Goal: Task Accomplishment & Management: Manage account settings

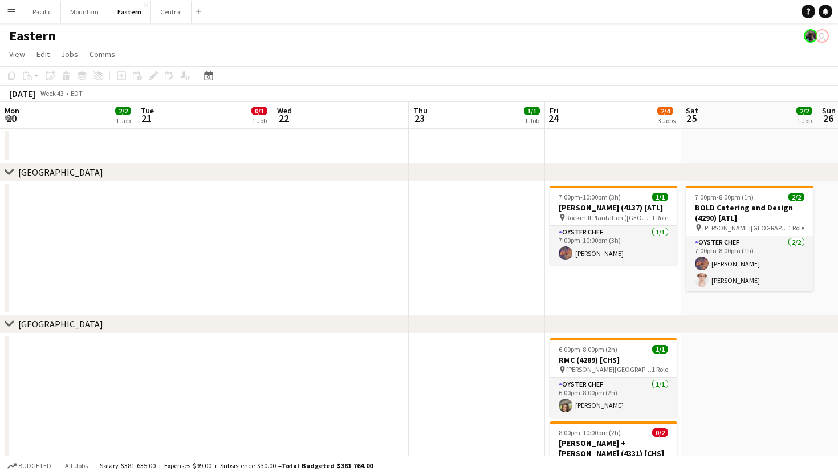
scroll to position [0, 420]
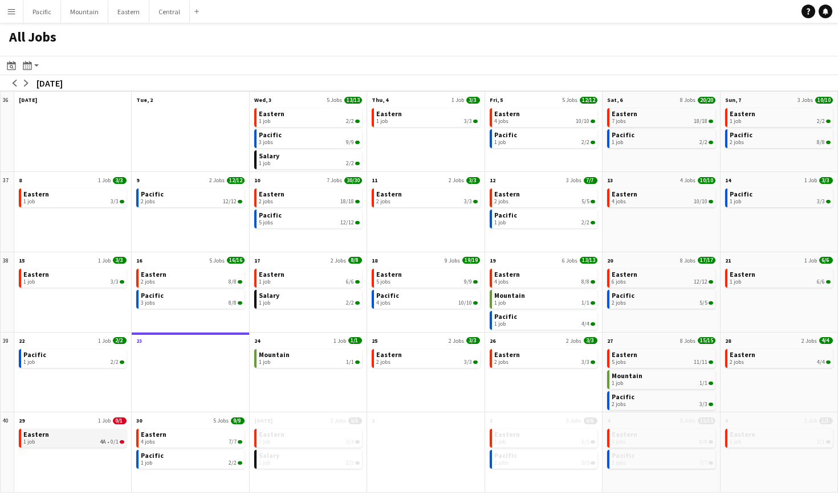
click at [97, 442] on div "1 job 4A • 0/1" at bounding box center [73, 442] width 101 height 7
click at [25, 81] on app-icon "arrow-right" at bounding box center [26, 83] width 7 height 7
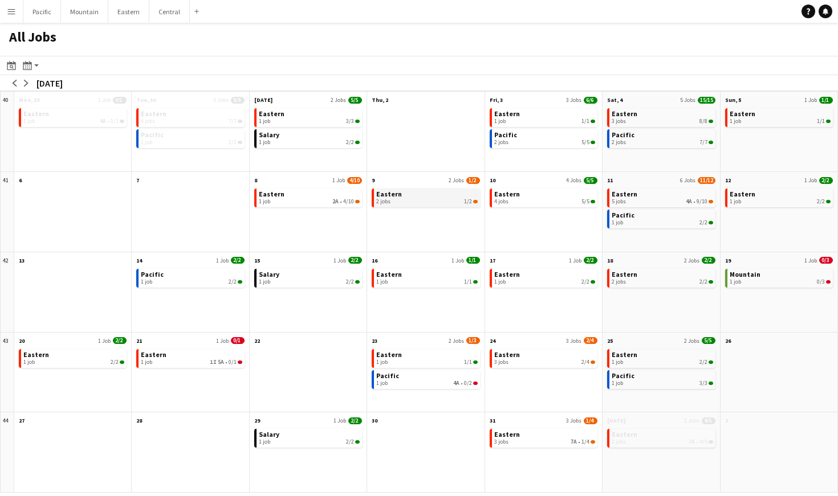
click at [438, 199] on div "2 jobs 1/2" at bounding box center [426, 201] width 101 height 7
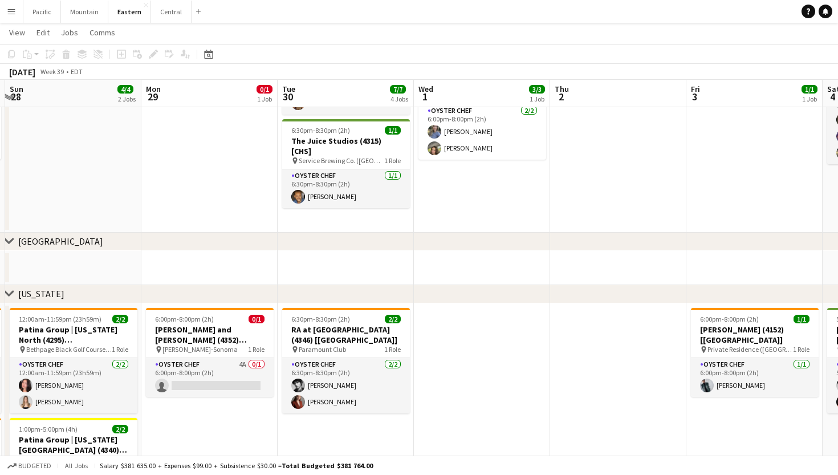
scroll to position [0, 256]
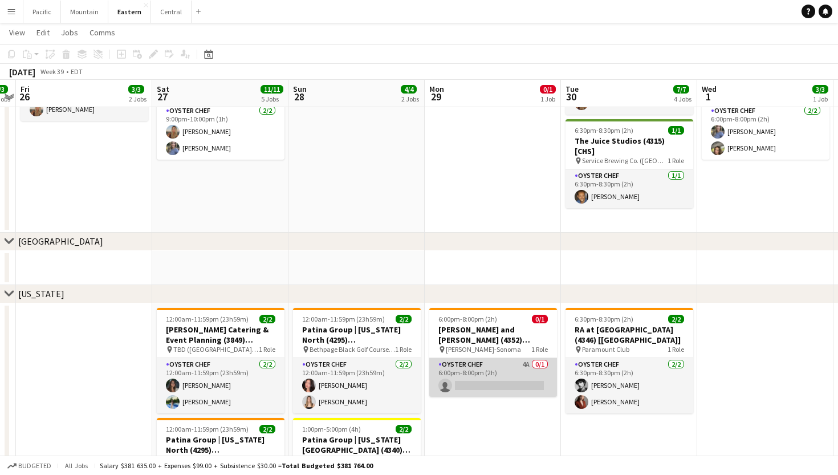
click at [476, 372] on app-card-role "Oyster Chef 4A 0/1 6:00pm-8:00pm (2h) single-neutral-actions" at bounding box center [493, 377] width 128 height 39
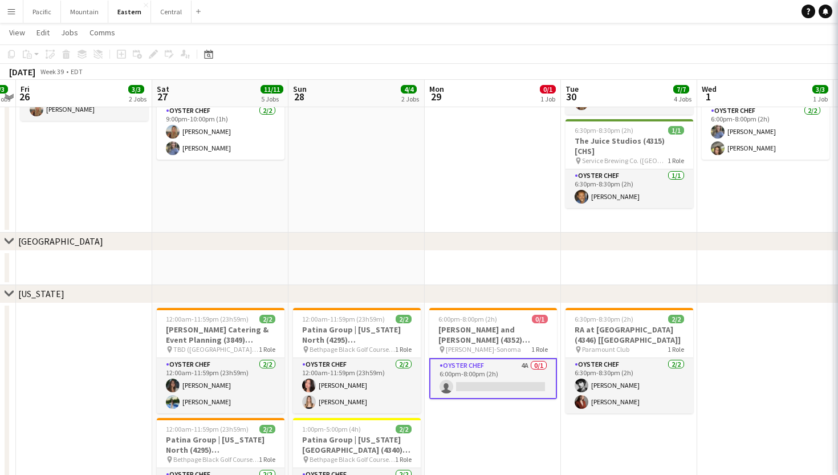
scroll to position [0, 256]
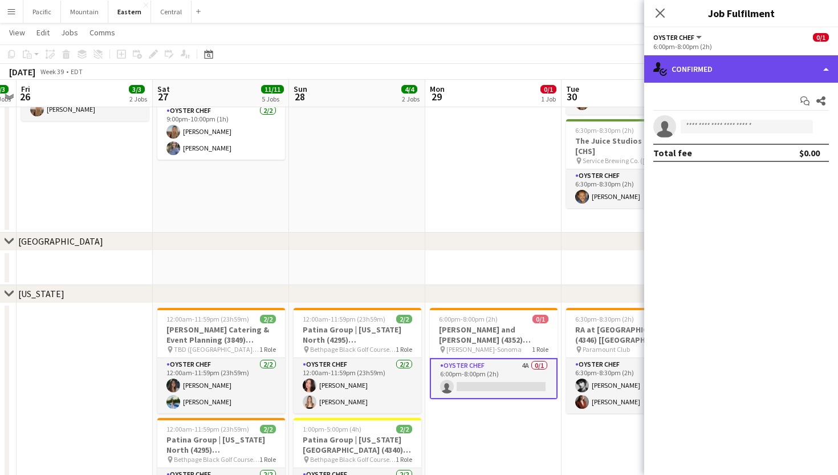
click at [765, 79] on div "single-neutral-actions-check-2 Confirmed" at bounding box center [741, 68] width 194 height 27
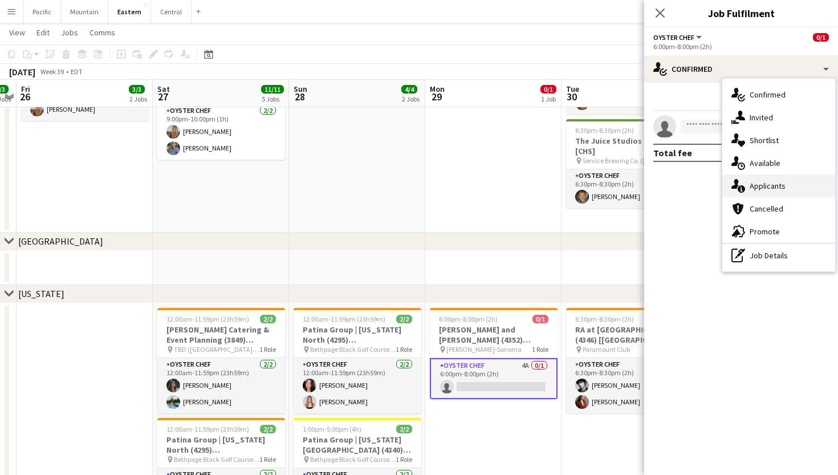
click at [757, 190] on span "Applicants" at bounding box center [767, 186] width 36 height 10
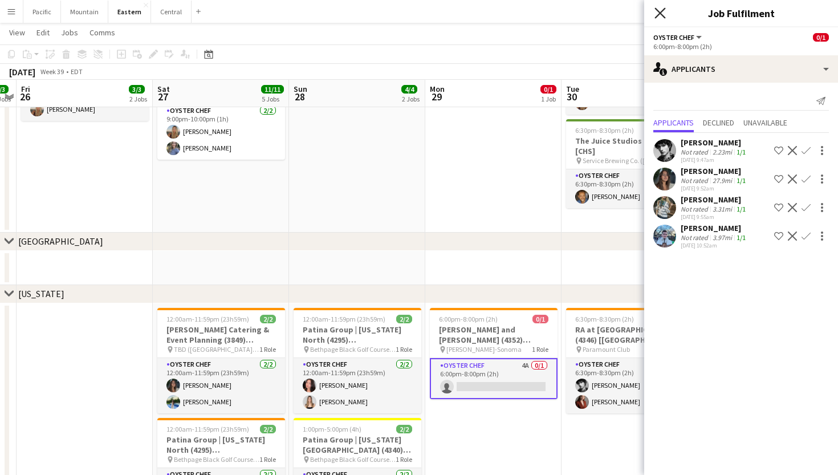
click at [657, 14] on icon "Close pop-in" at bounding box center [659, 12] width 11 height 11
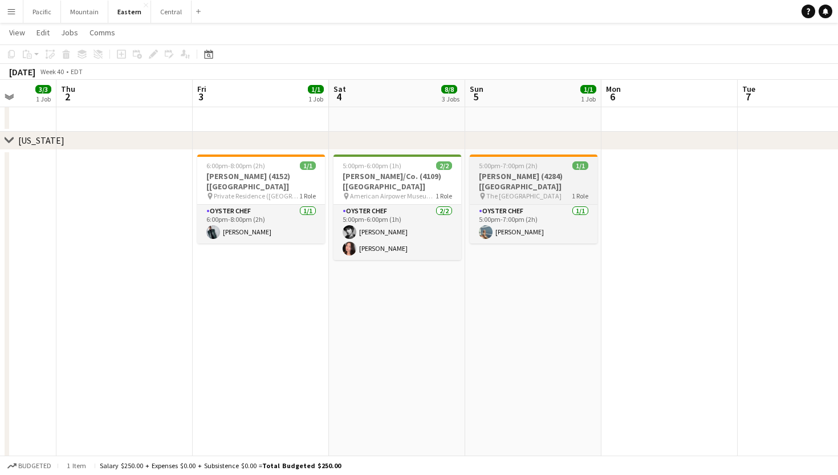
scroll to position [0, 486]
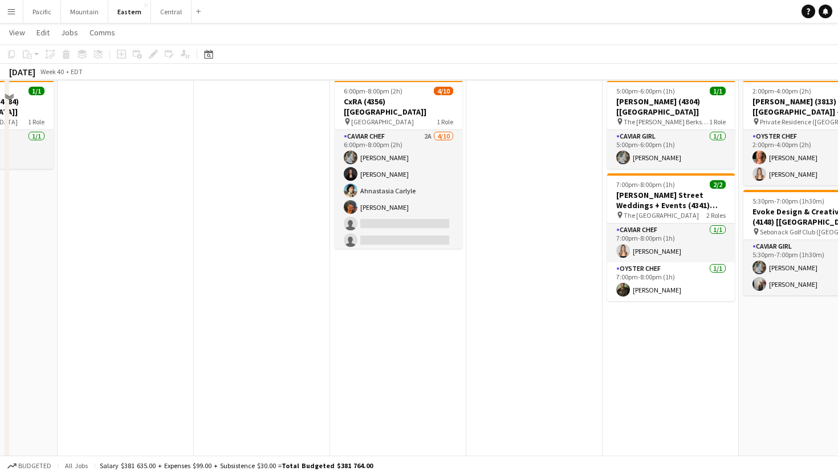
scroll to position [577, 0]
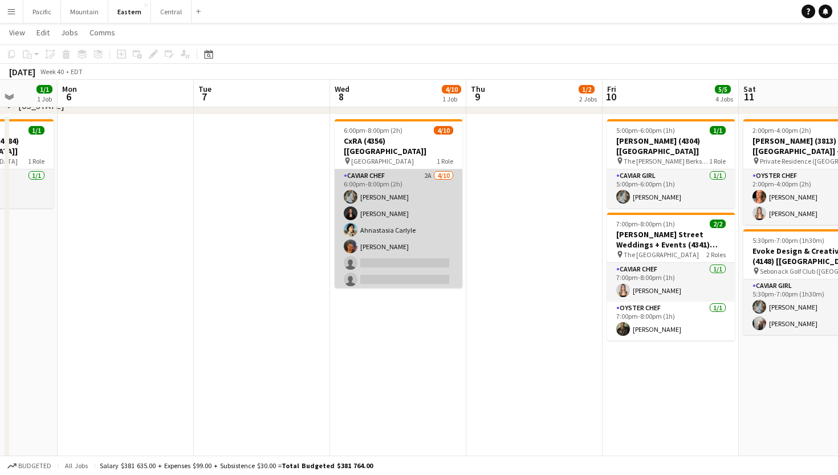
click at [433, 250] on app-card-role "Caviar Chef 2A 4/10 6:00pm-8:00pm (2h) Brooke Anderson Daniela Ayala Ahnastasia…" at bounding box center [399, 262] width 128 height 187
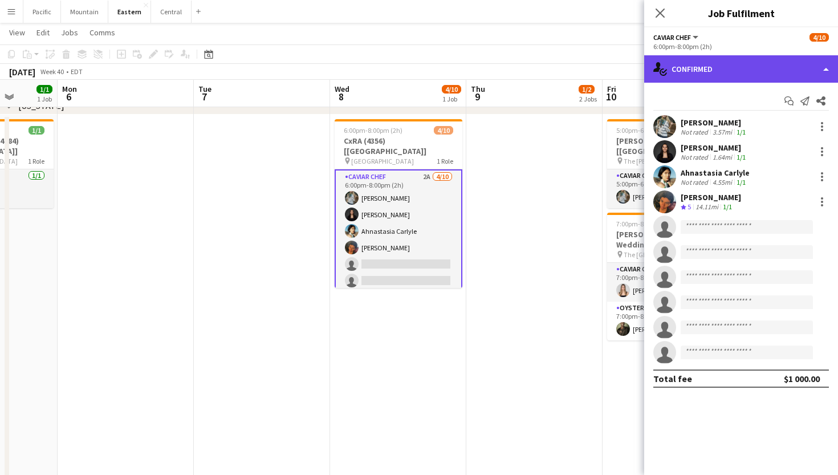
click at [789, 60] on div "single-neutral-actions-check-2 Confirmed" at bounding box center [741, 68] width 194 height 27
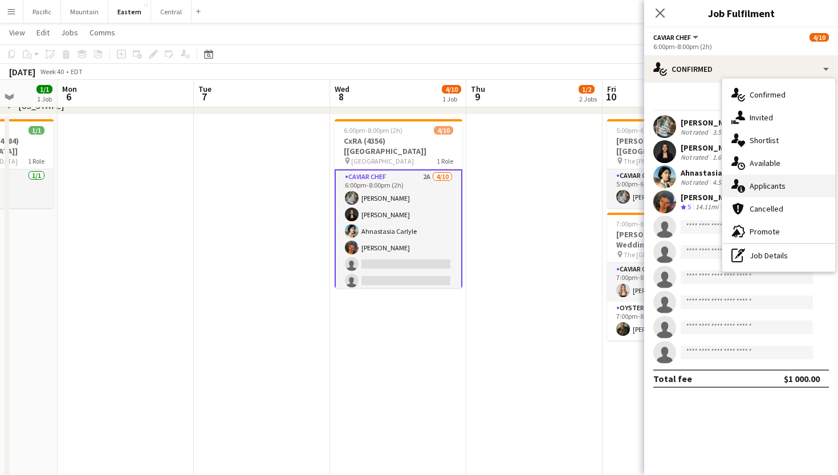
click at [766, 188] on span "Applicants" at bounding box center [767, 186] width 36 height 10
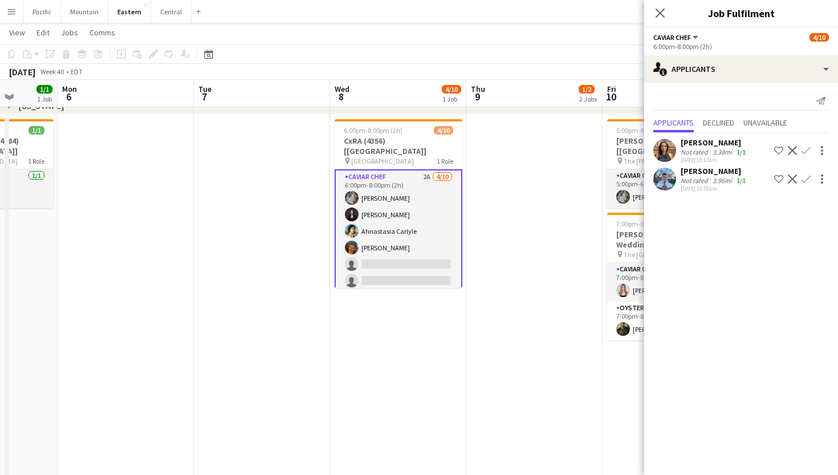
click at [662, 3] on div "Close pop-in" at bounding box center [660, 13] width 32 height 26
click at [659, 12] on icon at bounding box center [659, 12] width 11 height 11
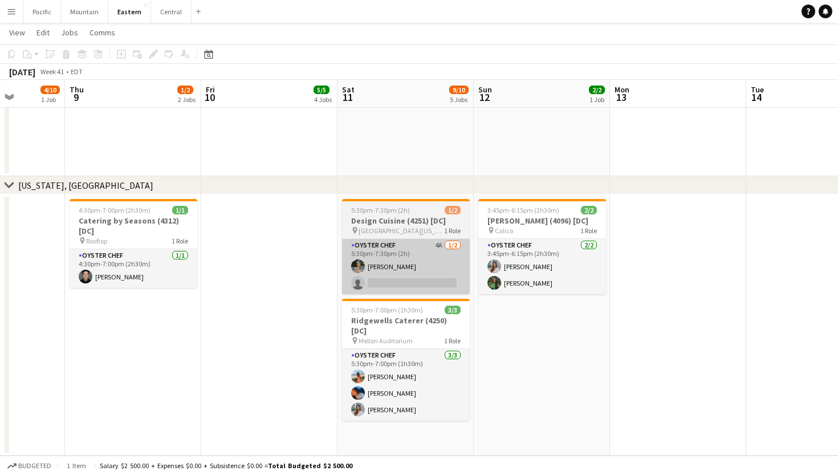
scroll to position [1330, 0]
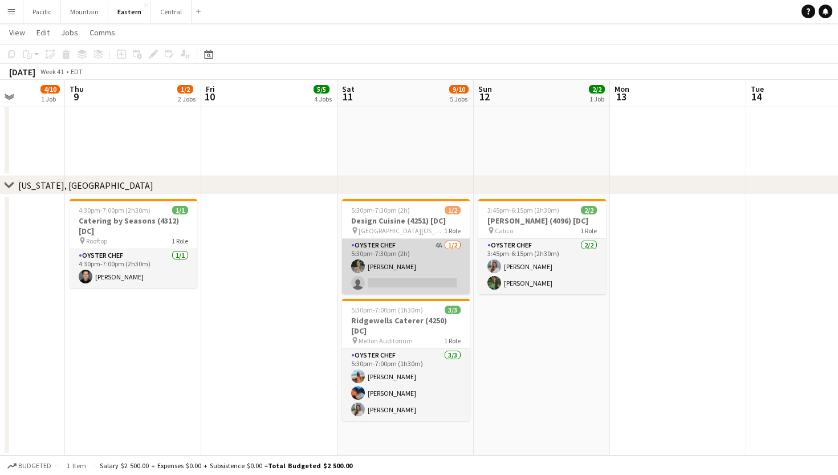
click at [418, 276] on app-card-role "Oyster Chef 4A 1/2 5:30pm-7:30pm (2h) Adeline Van Buskirk single-neutral-actions" at bounding box center [406, 266] width 128 height 55
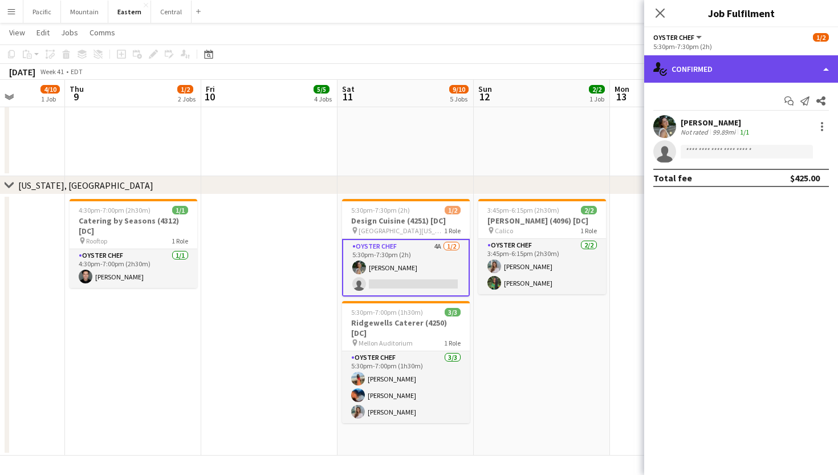
click at [717, 74] on div "single-neutral-actions-check-2 Confirmed" at bounding box center [741, 68] width 194 height 27
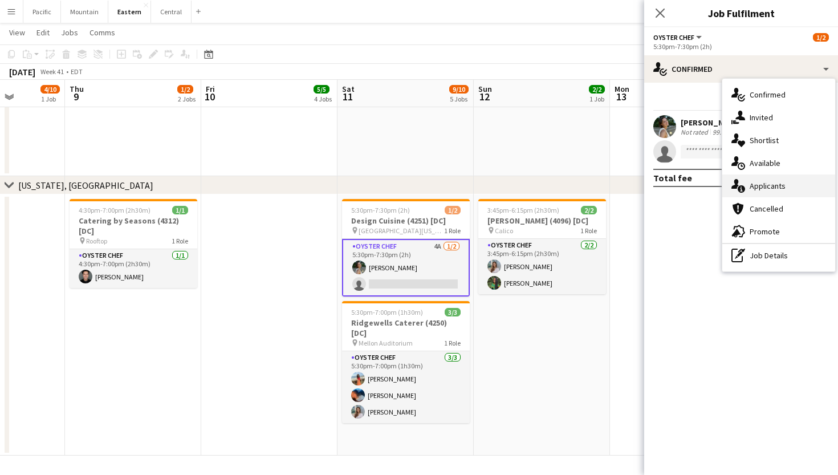
click at [763, 186] on span "Applicants" at bounding box center [767, 186] width 36 height 10
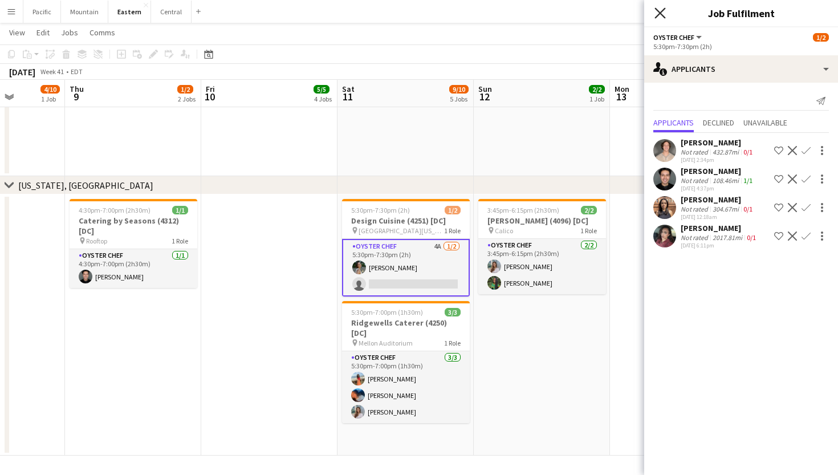
click at [657, 14] on icon "Close pop-in" at bounding box center [659, 12] width 11 height 11
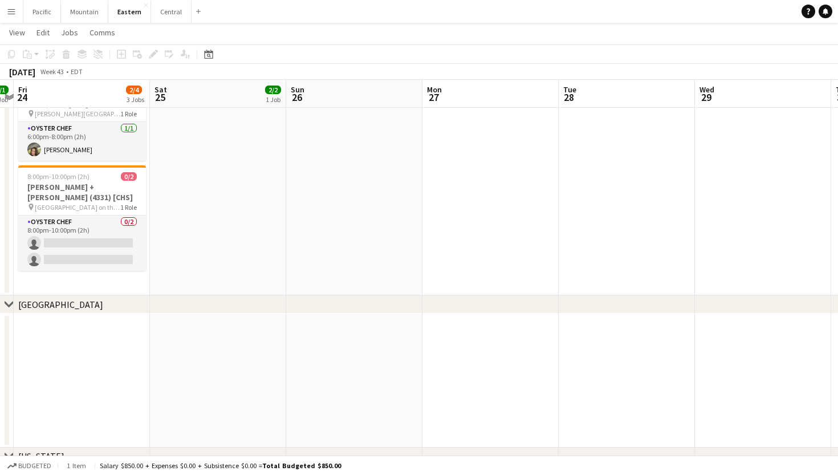
scroll to position [333, 0]
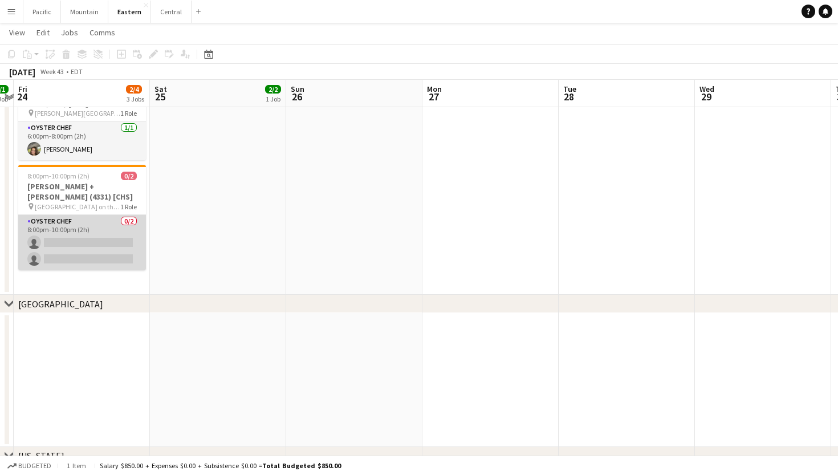
click at [80, 226] on app-card-role "Oyster Chef 0/2 8:00pm-10:00pm (2h) single-neutral-actions single-neutral-actio…" at bounding box center [82, 242] width 128 height 55
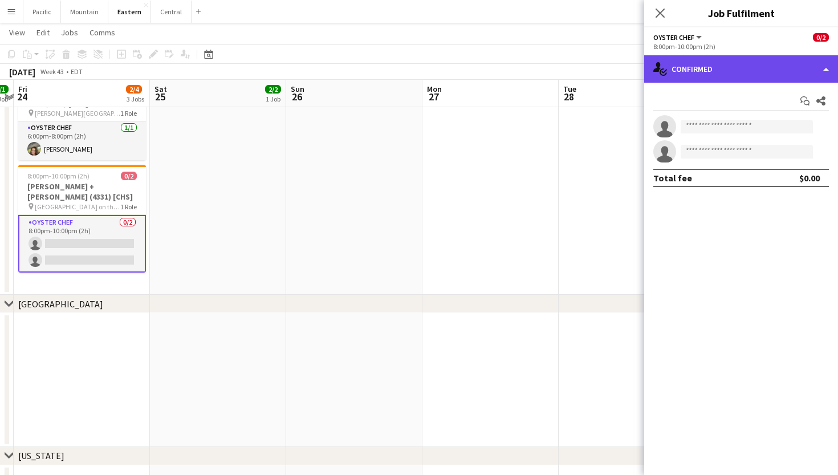
click at [688, 68] on div "single-neutral-actions-check-2 Confirmed" at bounding box center [741, 68] width 194 height 27
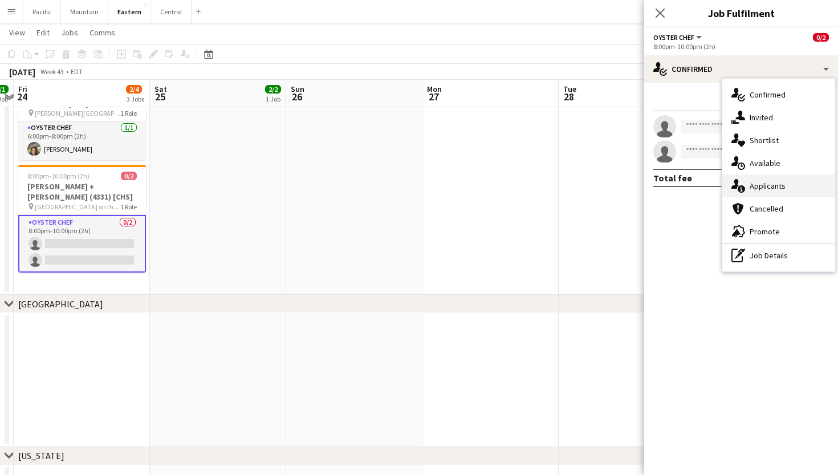
click at [788, 191] on div "single-neutral-actions-information Applicants" at bounding box center [778, 185] width 113 height 23
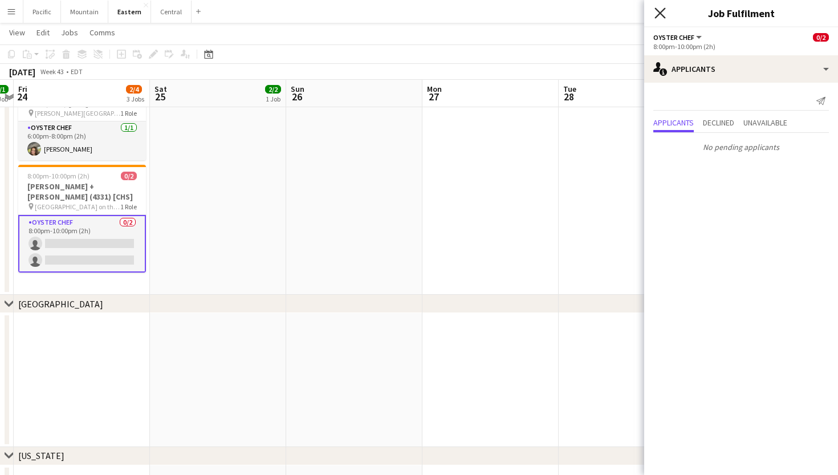
click at [659, 12] on icon at bounding box center [659, 12] width 11 height 11
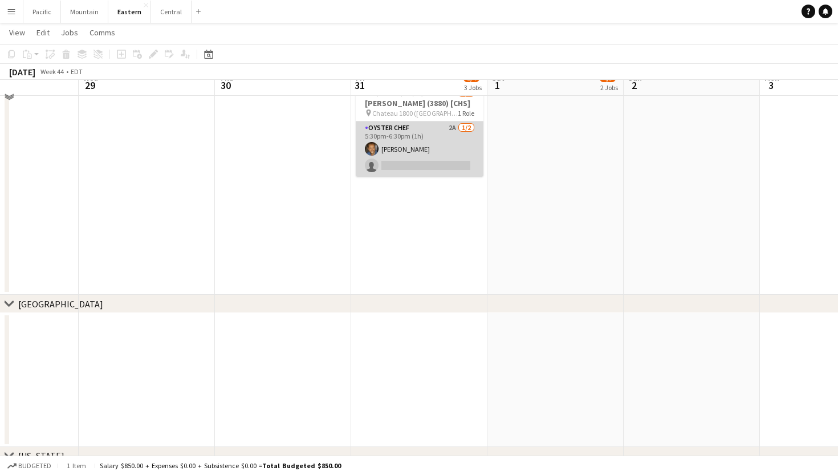
scroll to position [264, 0]
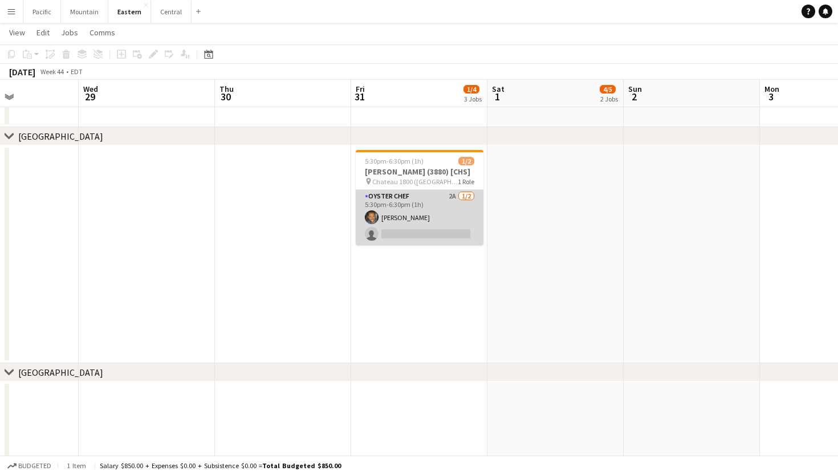
click at [438, 228] on app-card-role "Oyster Chef 2A 1/2 5:30pm-6:30pm (1h) Evan Towell single-neutral-actions" at bounding box center [420, 217] width 128 height 55
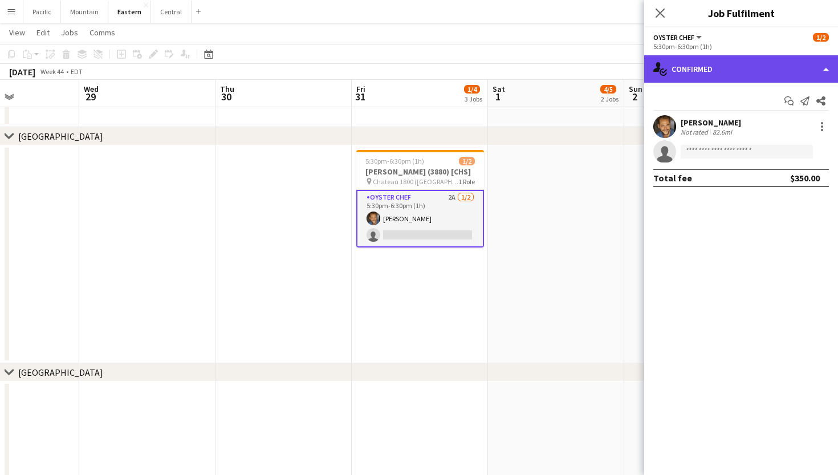
click at [774, 79] on div "single-neutral-actions-check-2 Confirmed" at bounding box center [741, 68] width 194 height 27
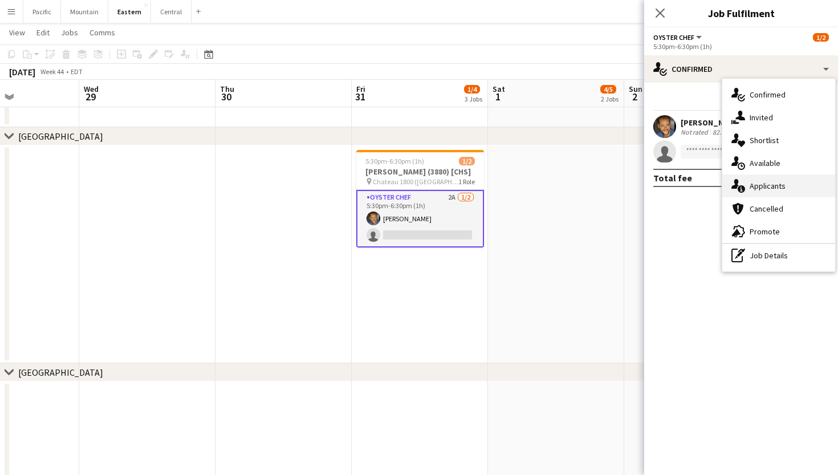
click at [799, 180] on div "single-neutral-actions-information Applicants" at bounding box center [778, 185] width 113 height 23
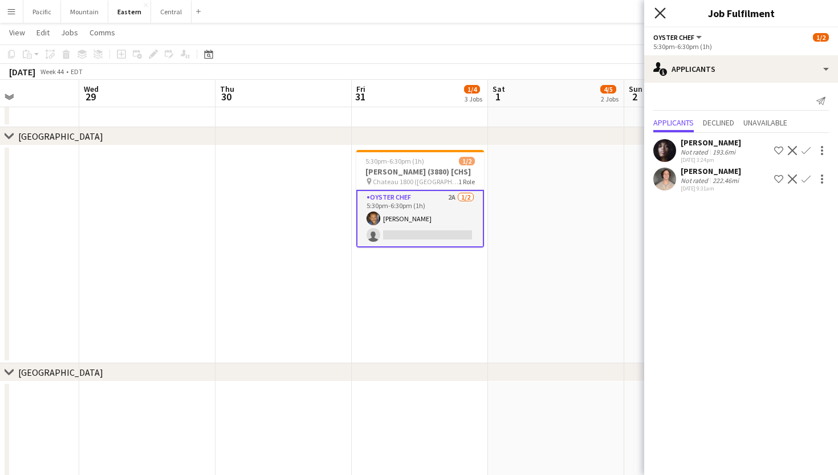
click at [660, 13] on icon at bounding box center [659, 12] width 11 height 11
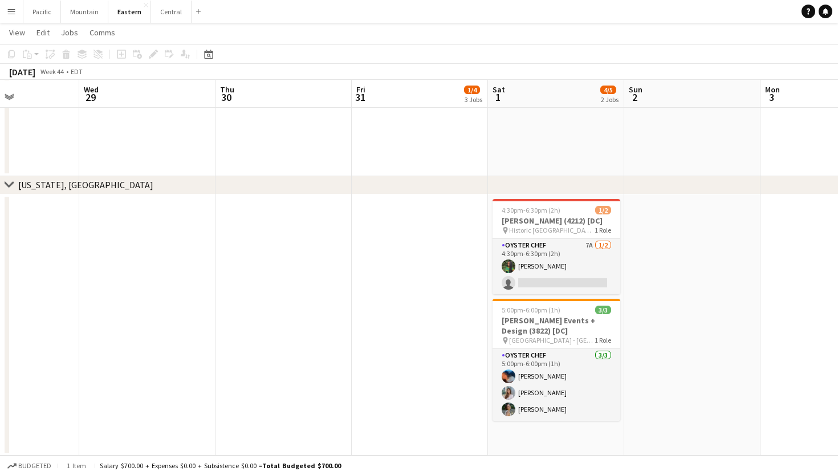
scroll to position [1436, 0]
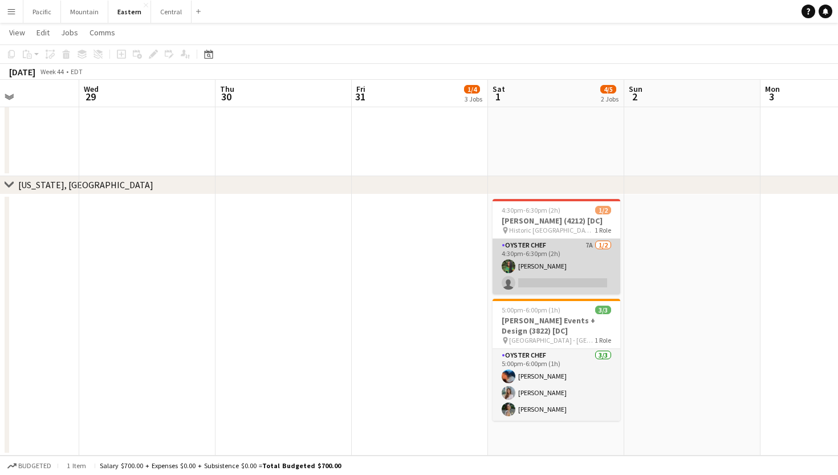
click at [560, 276] on app-card-role "Oyster Chef 7A 1/2 4:30pm-6:30pm (2h) Onyeka Osakwe single-neutral-actions" at bounding box center [556, 266] width 128 height 55
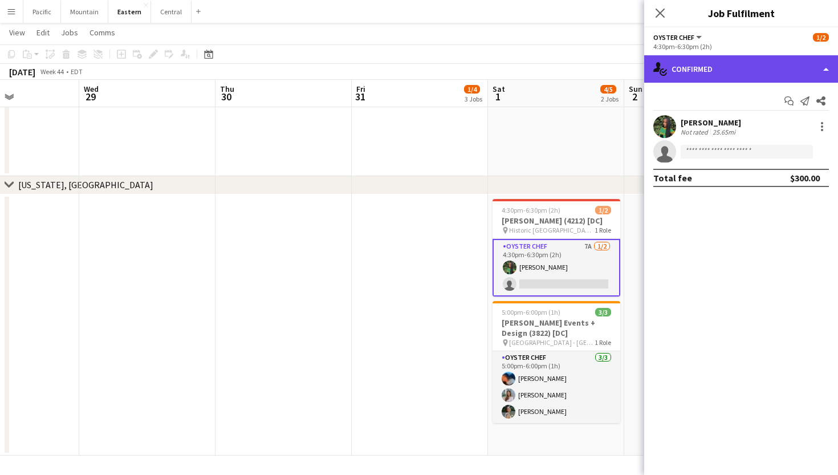
click at [716, 74] on div "single-neutral-actions-check-2 Confirmed" at bounding box center [741, 68] width 194 height 27
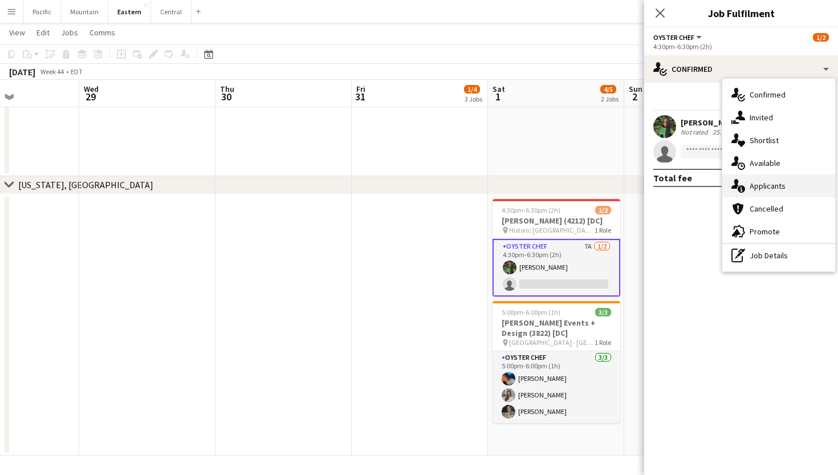
click at [746, 184] on div "single-neutral-actions-information Applicants" at bounding box center [778, 185] width 113 height 23
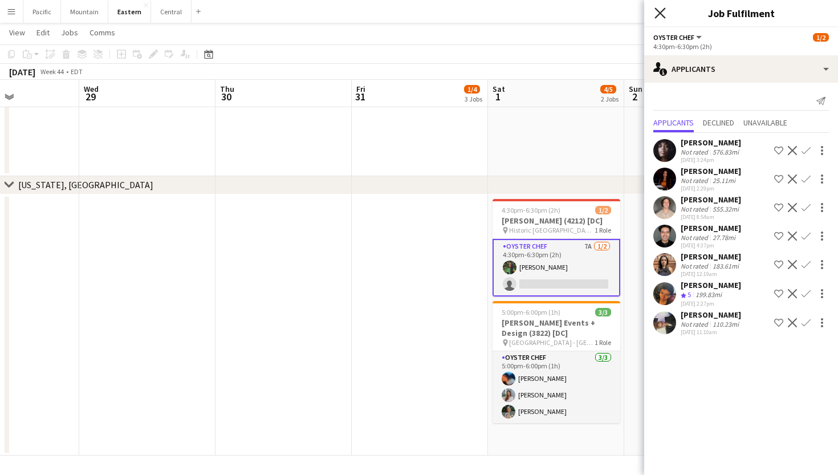
click at [660, 9] on icon "Close pop-in" at bounding box center [659, 12] width 11 height 11
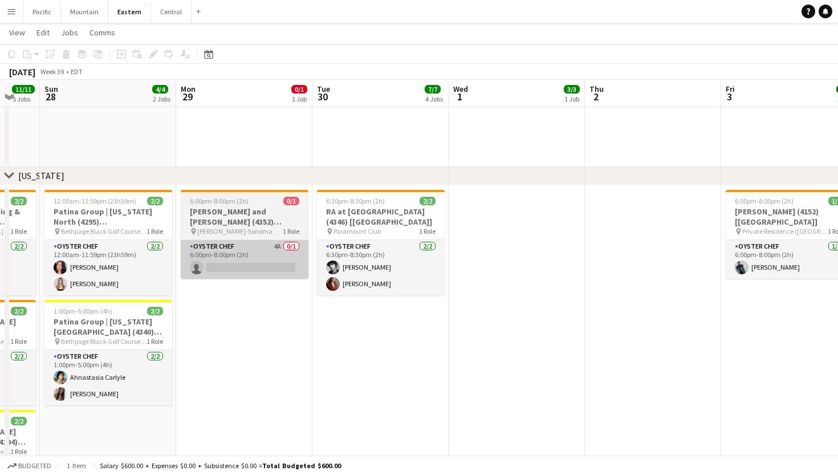
scroll to position [611, 0]
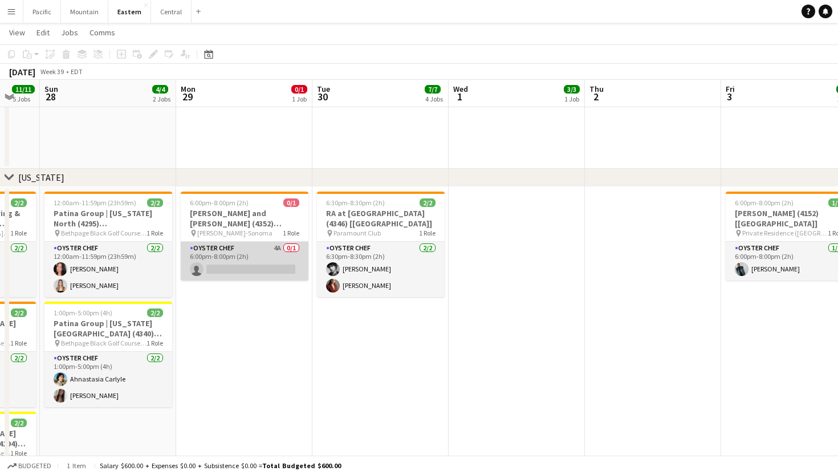
click at [267, 258] on app-card-role "Oyster Chef 4A 0/1 6:00pm-8:00pm (2h) single-neutral-actions" at bounding box center [245, 261] width 128 height 39
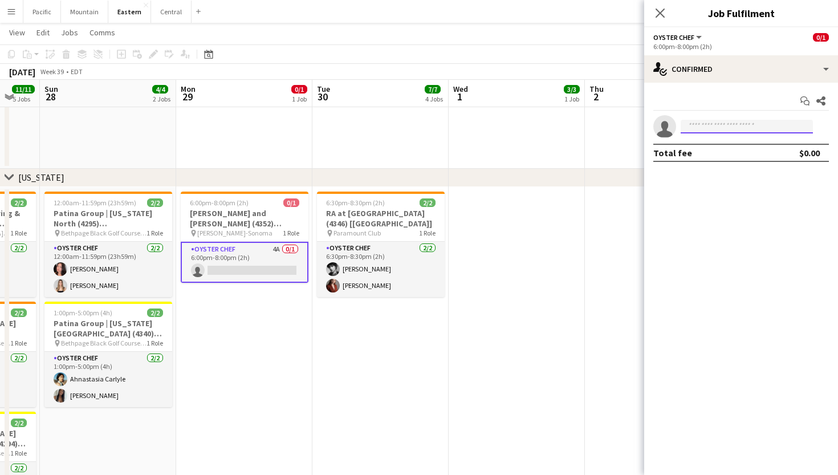
click at [705, 125] on input at bounding box center [746, 127] width 132 height 14
type input "*****"
drag, startPoint x: 705, startPoint y: 144, endPoint x: 749, endPoint y: 152, distance: 45.1
click at [749, 152] on span "dianusichka@gmail.com" at bounding box center [747, 152] width 114 height 9
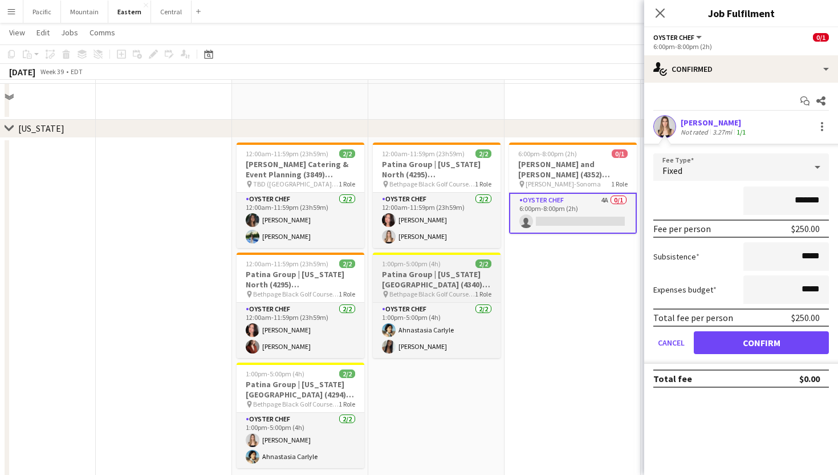
scroll to position [637, 0]
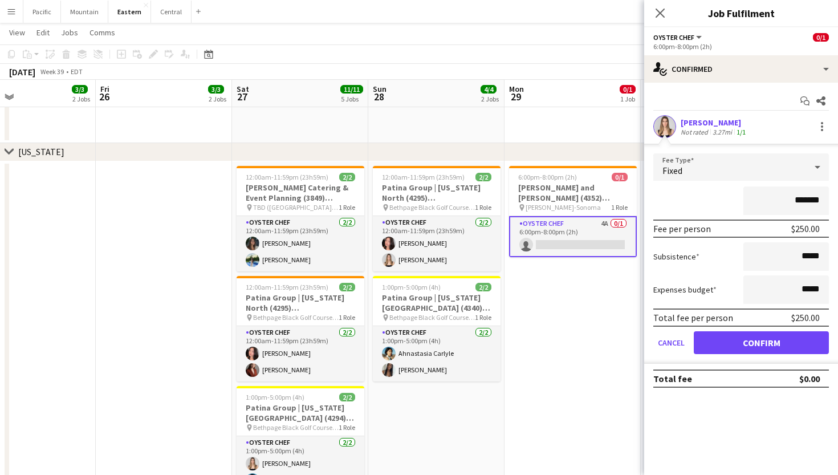
click at [751, 345] on button "Confirm" at bounding box center [761, 342] width 135 height 23
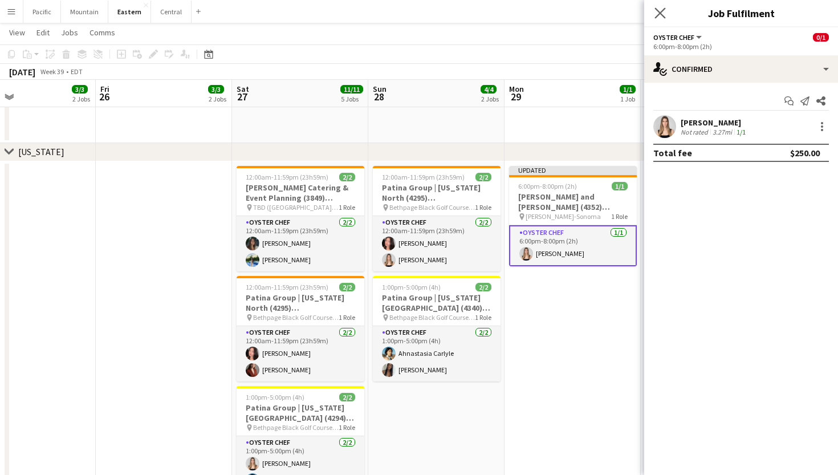
click at [657, 7] on app-icon "Close pop-in" at bounding box center [660, 13] width 17 height 17
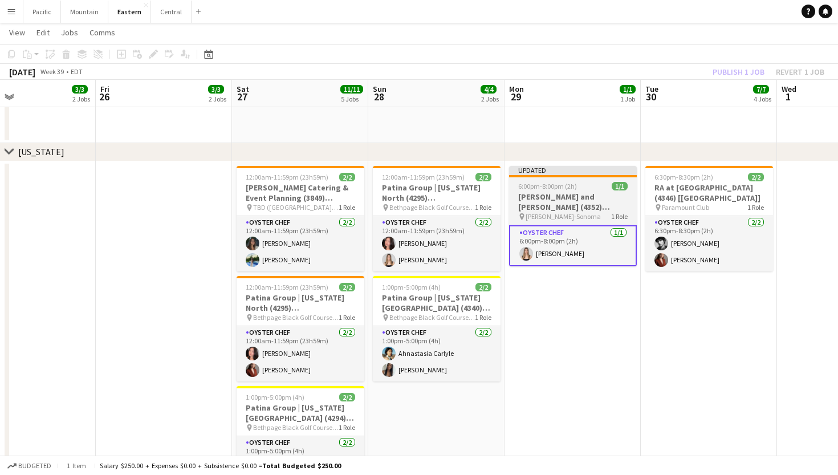
click at [579, 182] on div "6:00pm-8:00pm (2h) 1/1" at bounding box center [573, 186] width 128 height 9
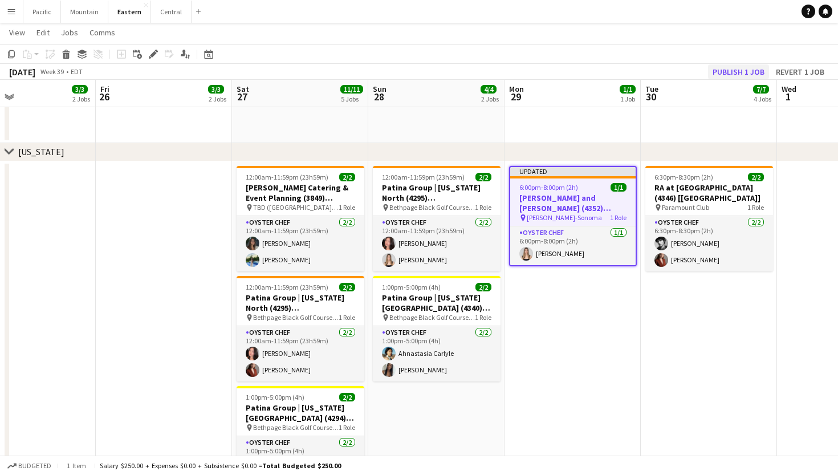
click at [750, 67] on button "Publish 1 job" at bounding box center [738, 71] width 61 height 15
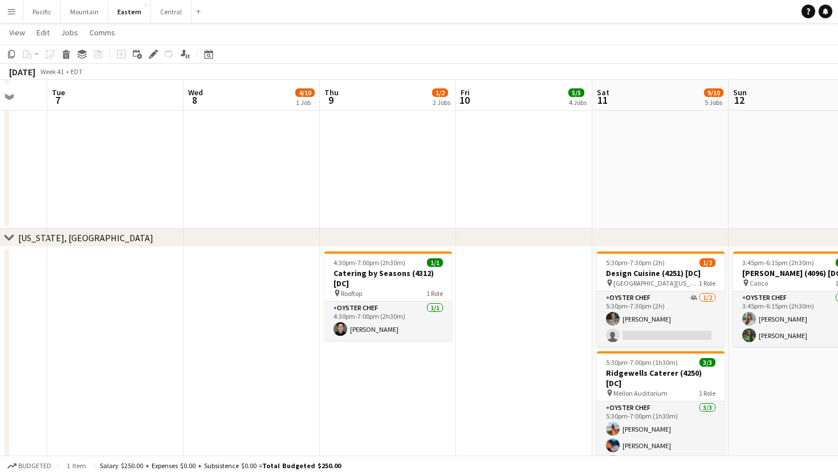
scroll to position [1472, 1]
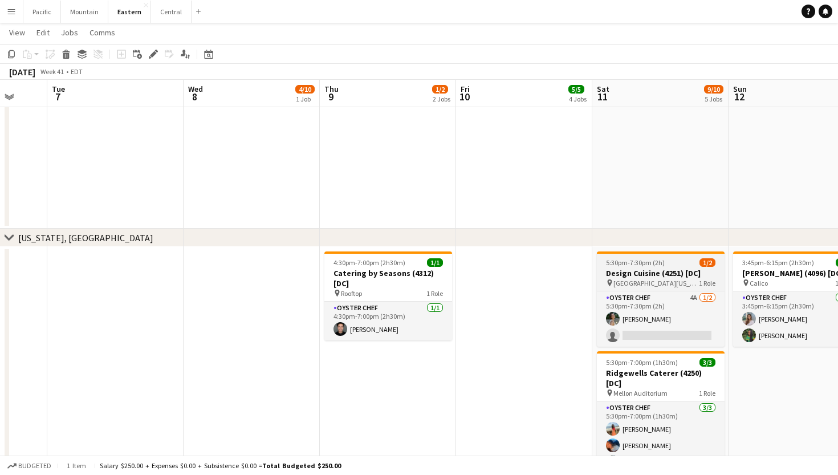
click at [663, 272] on h3 "Design Cuisine (4251) [DC]" at bounding box center [661, 273] width 128 height 10
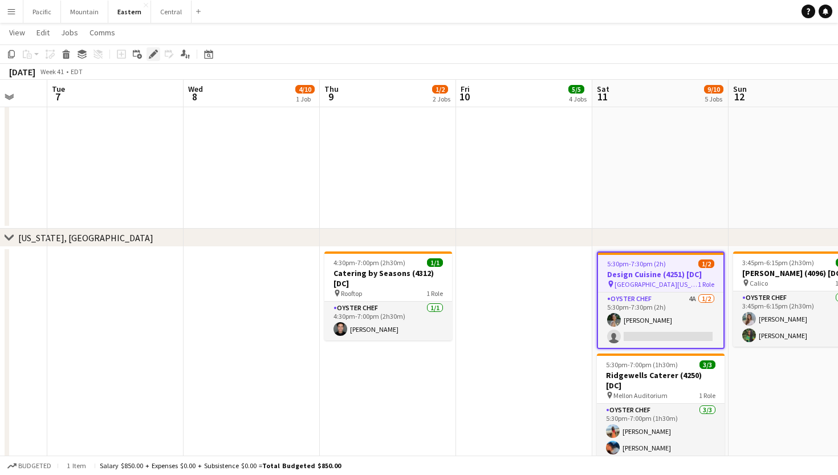
click at [150, 50] on icon "Edit" at bounding box center [153, 54] width 9 height 9
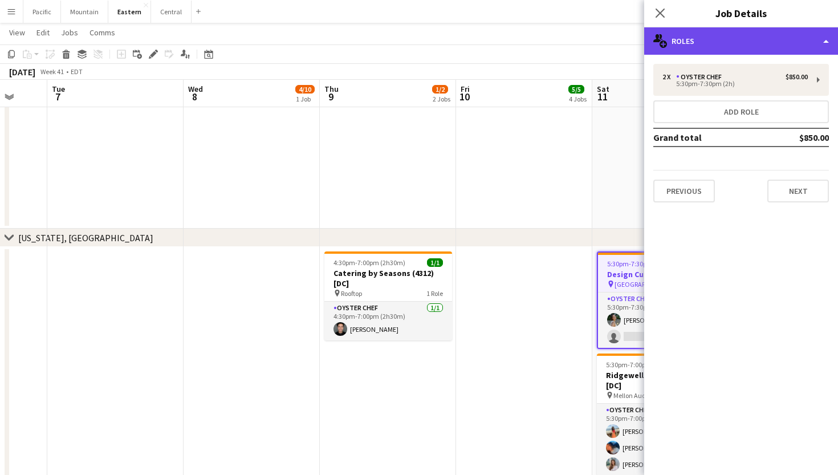
click at [713, 35] on div "multiple-users-add Roles" at bounding box center [741, 40] width 194 height 27
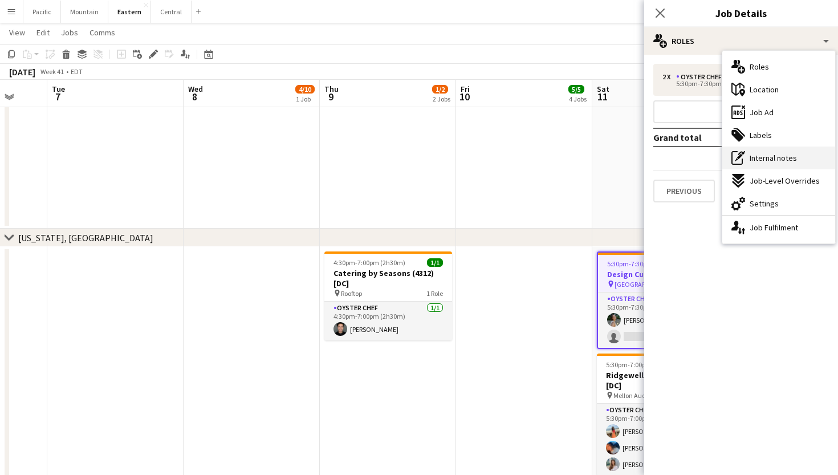
click at [751, 150] on div "pen-write Internal notes" at bounding box center [778, 157] width 113 height 23
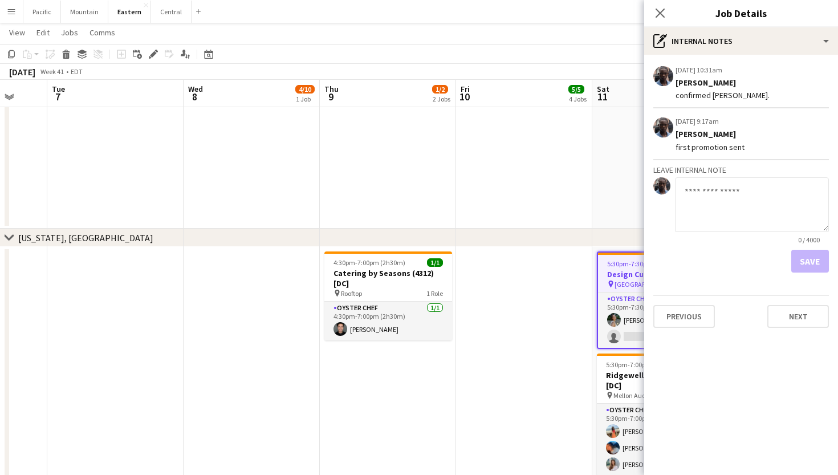
click at [722, 186] on textarea at bounding box center [752, 204] width 154 height 54
type textarea "*"
type textarea "**********"
click at [805, 238] on span "19 / 4000" at bounding box center [806, 239] width 43 height 9
click at [805, 249] on form "**********" at bounding box center [741, 224] width 176 height 95
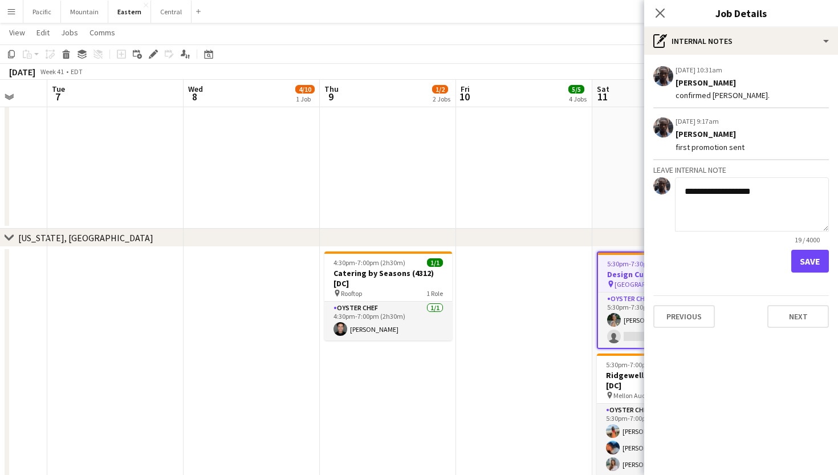
click at [817, 262] on button "Save" at bounding box center [810, 261] width 38 height 23
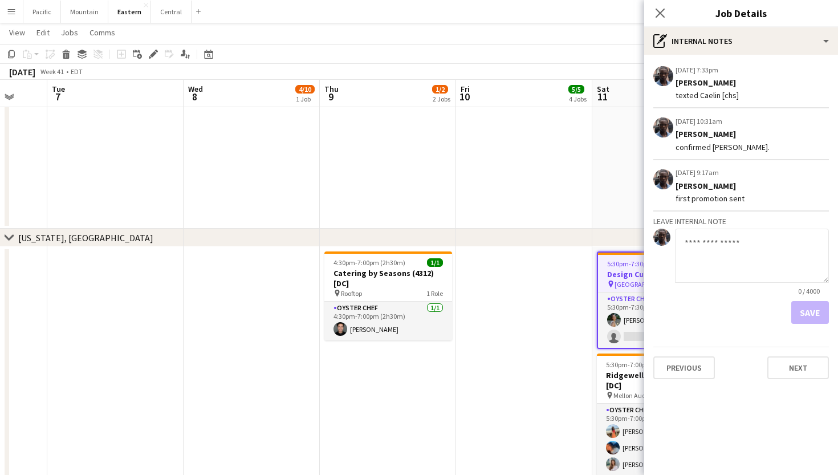
click at [655, 22] on div "Close pop-in" at bounding box center [660, 13] width 32 height 26
click at [657, 15] on icon "Close pop-in" at bounding box center [659, 12] width 11 height 11
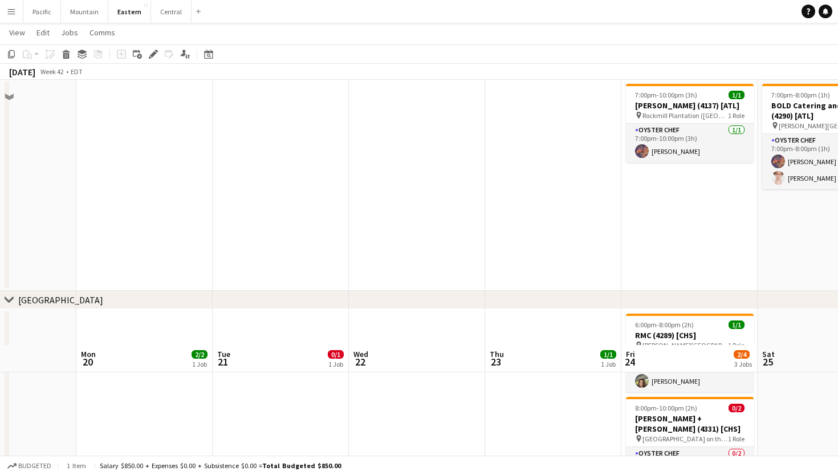
scroll to position [0, 0]
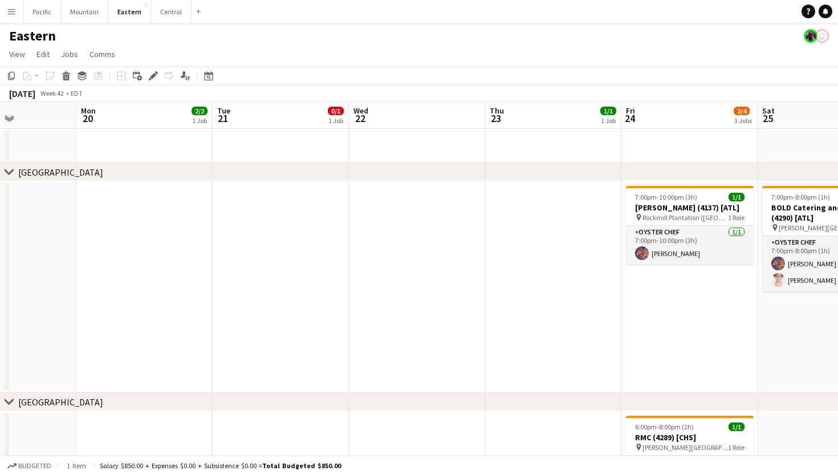
click at [19, 14] on button "Menu" at bounding box center [11, 11] width 23 height 23
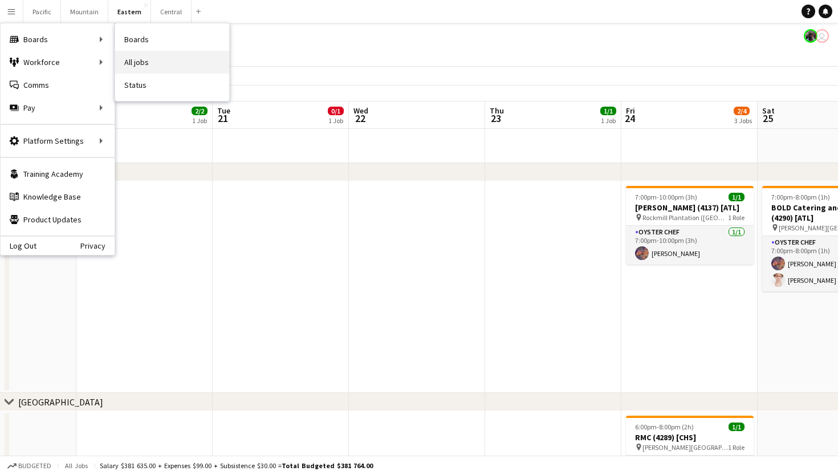
click at [145, 66] on link "All jobs" at bounding box center [172, 62] width 114 height 23
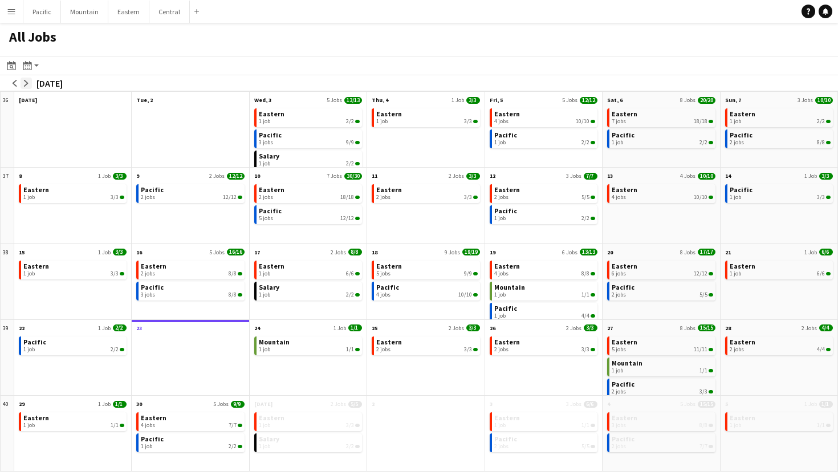
click at [25, 85] on app-icon "arrow-right" at bounding box center [26, 83] width 7 height 7
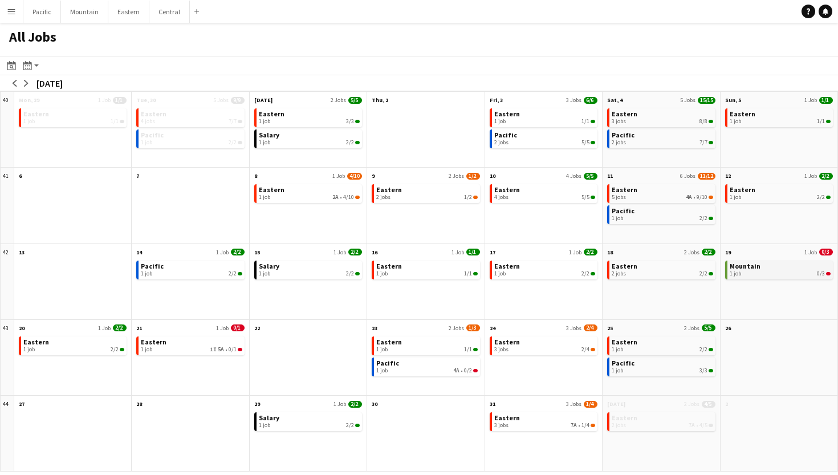
click at [759, 273] on div "1 job 0/3" at bounding box center [779, 273] width 101 height 7
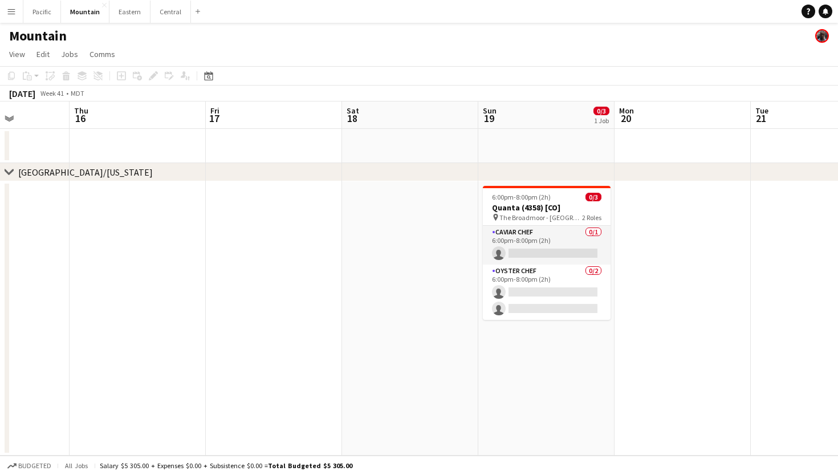
scroll to position [0, 494]
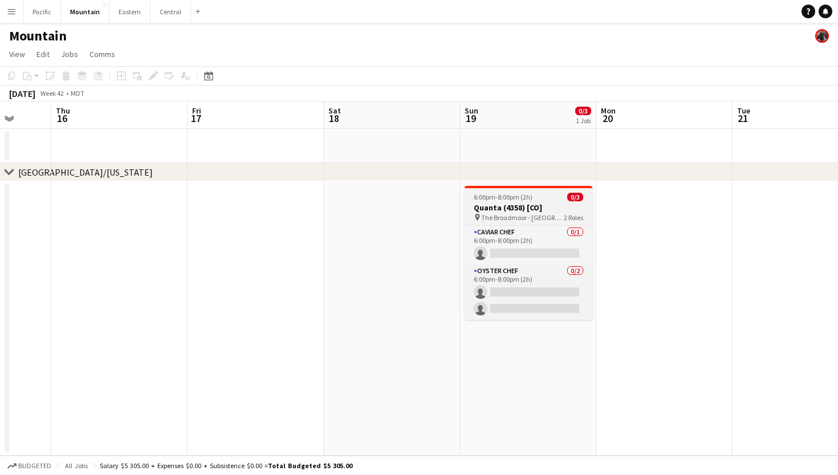
click at [572, 213] on span "2 Roles" at bounding box center [573, 217] width 19 height 9
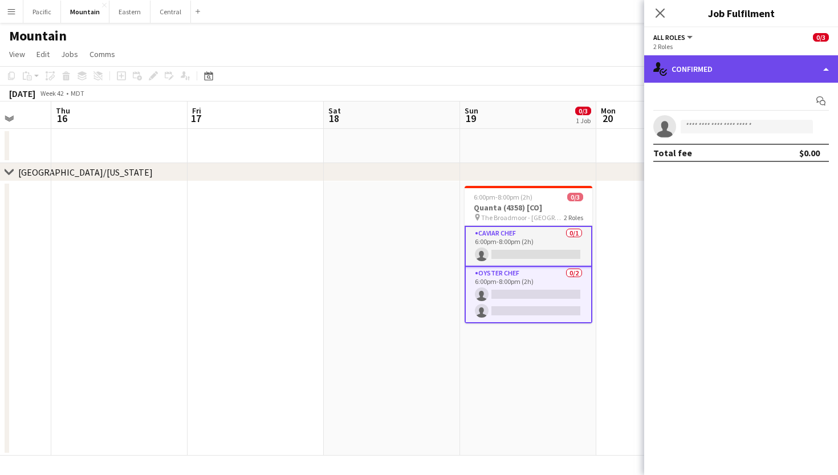
click at [727, 75] on div "single-neutral-actions-check-2 Confirmed" at bounding box center [741, 68] width 194 height 27
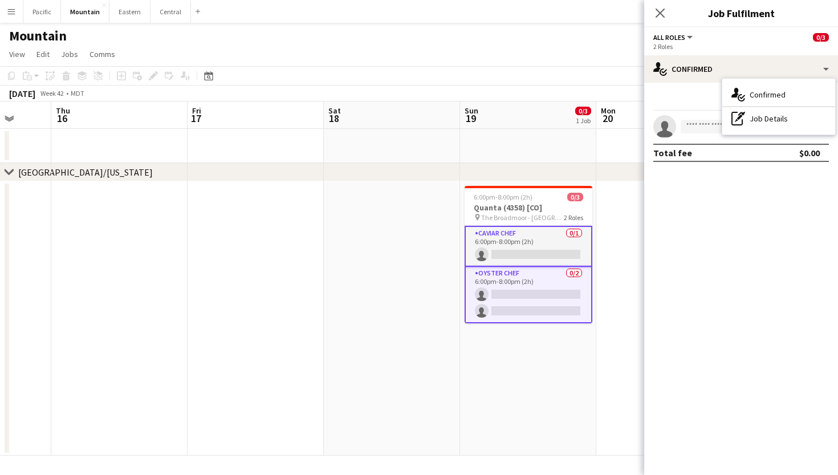
click at [708, 187] on mat-expansion-panel "check Confirmed Start chat single-neutral-actions Total fee $0.00" at bounding box center [741, 279] width 194 height 392
click at [549, 250] on app-card-role "Caviar Chef 0/1 6:00pm-8:00pm (2h) single-neutral-actions" at bounding box center [528, 246] width 128 height 41
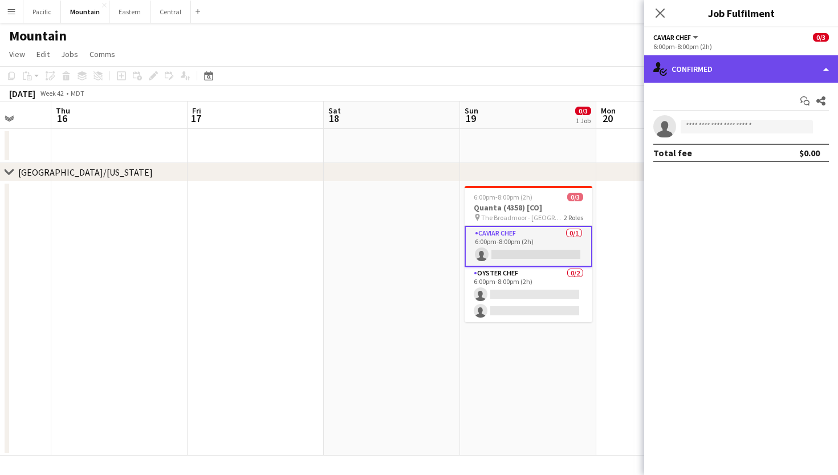
click at [739, 80] on div "single-neutral-actions-check-2 Confirmed" at bounding box center [741, 68] width 194 height 27
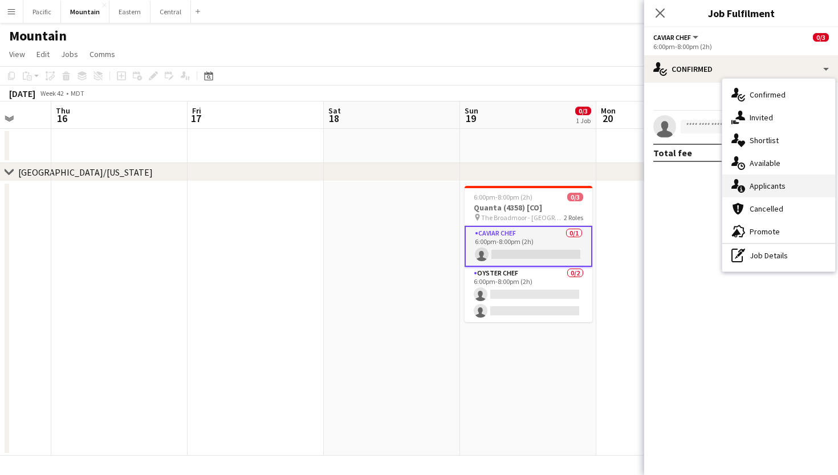
click at [772, 193] on div "single-neutral-actions-information Applicants" at bounding box center [778, 185] width 113 height 23
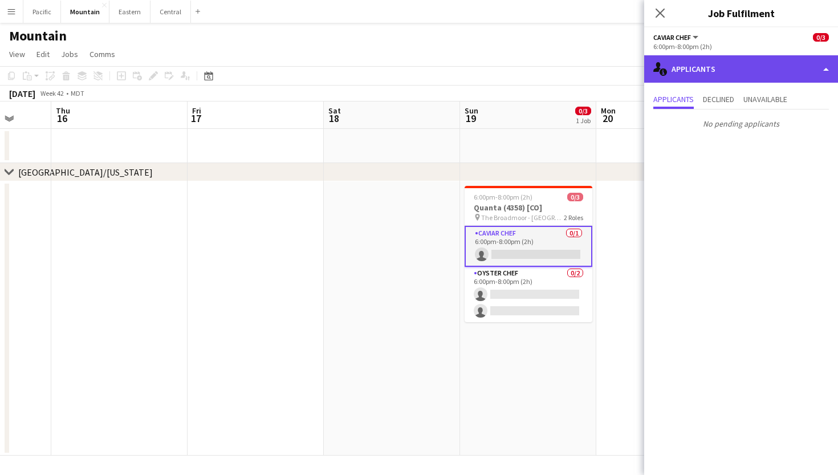
click at [752, 79] on div "single-neutral-actions-information Applicants" at bounding box center [741, 68] width 194 height 27
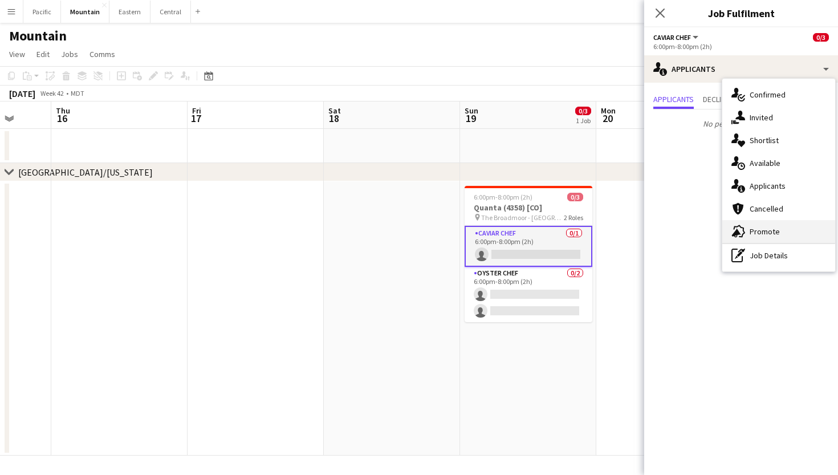
click at [761, 239] on div "advertising-megaphone Promote" at bounding box center [778, 231] width 113 height 23
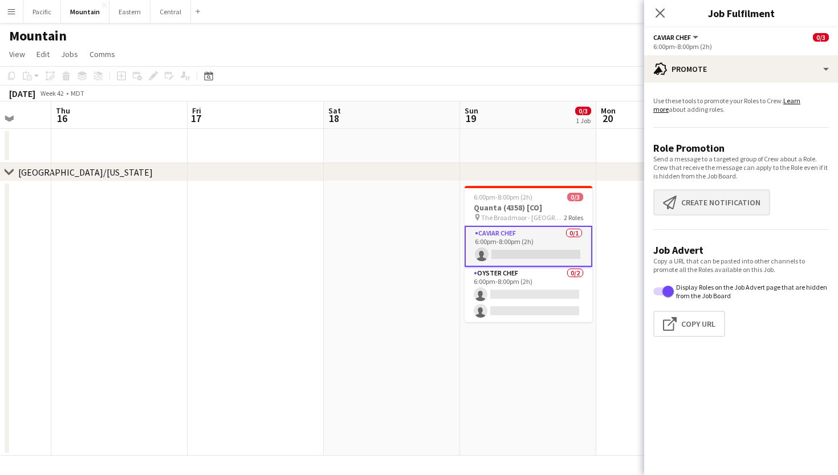
click at [705, 215] on button "Create notification Create notification" at bounding box center [711, 202] width 117 height 26
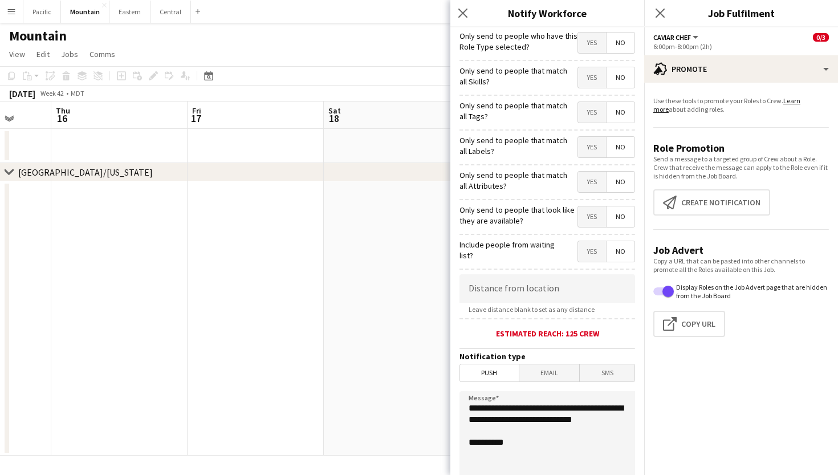
click at [594, 109] on span "Yes" at bounding box center [592, 112] width 28 height 21
click at [461, 16] on icon "Close pop-in" at bounding box center [462, 12] width 11 height 11
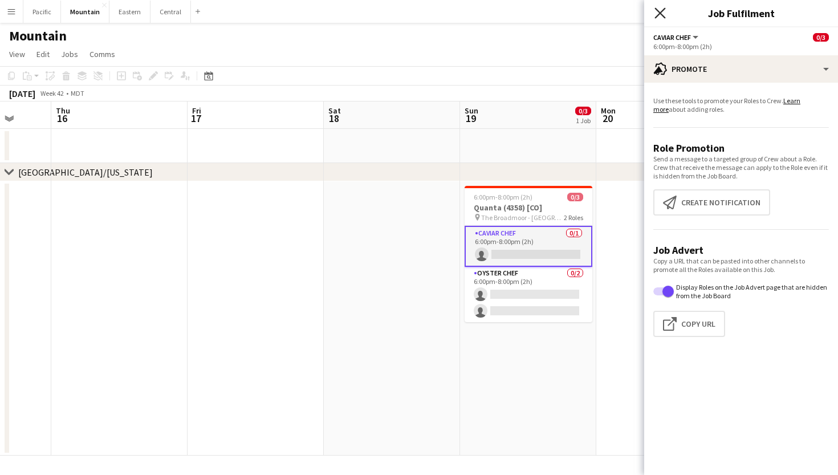
click at [665, 17] on icon "Close pop-in" at bounding box center [659, 12] width 11 height 11
